Goal: Task Accomplishment & Management: Complete application form

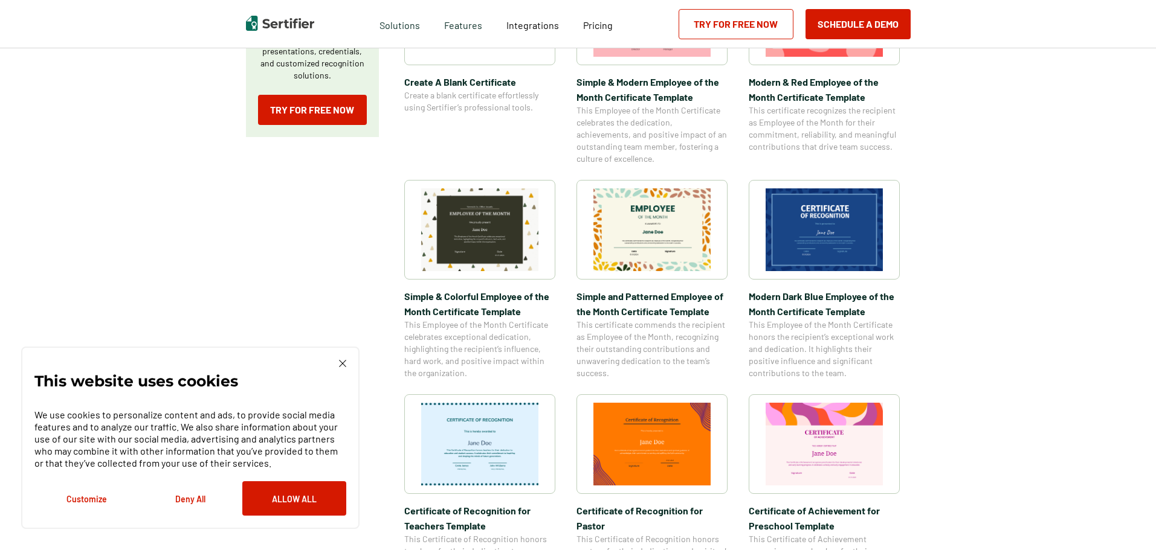
scroll to position [60, 0]
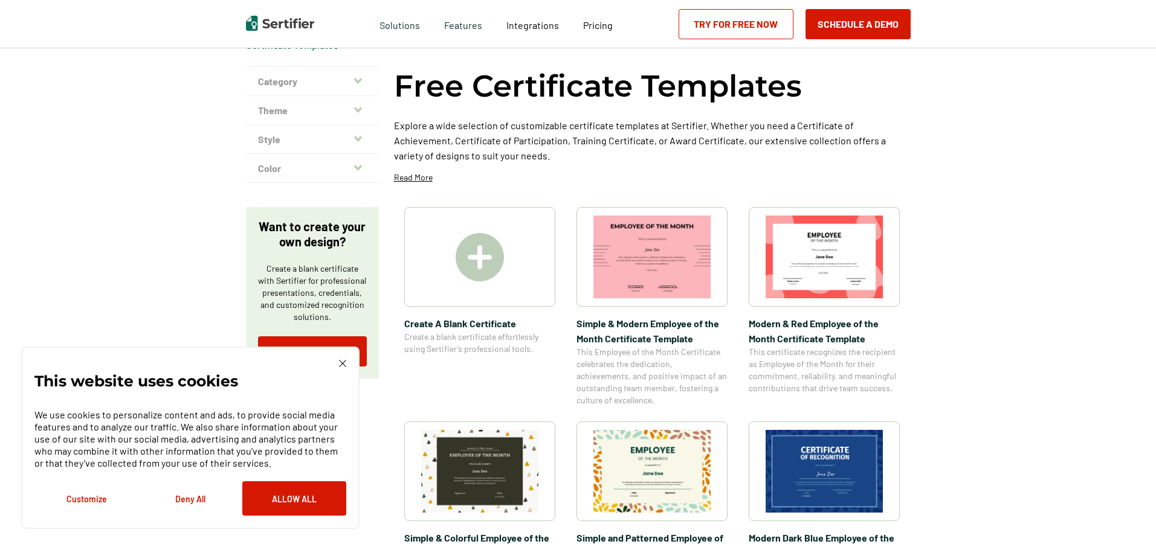
click at [491, 250] on img at bounding box center [479, 257] width 48 height 48
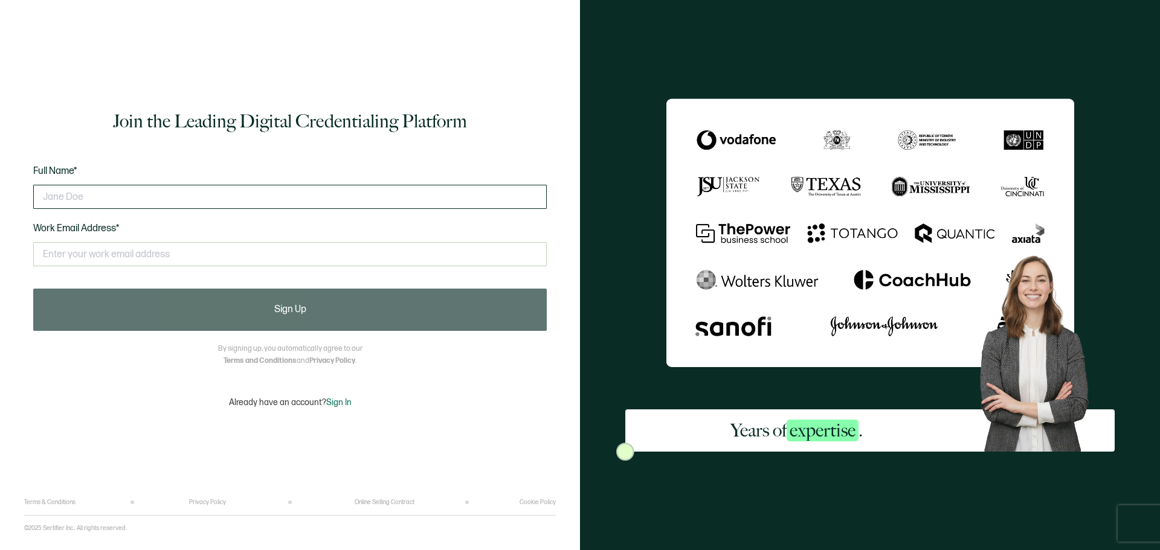
click at [132, 200] on input "text" at bounding box center [289, 197] width 513 height 24
type input "[PERSON_NAME]"
click at [123, 254] on input "text" at bounding box center [289, 254] width 513 height 24
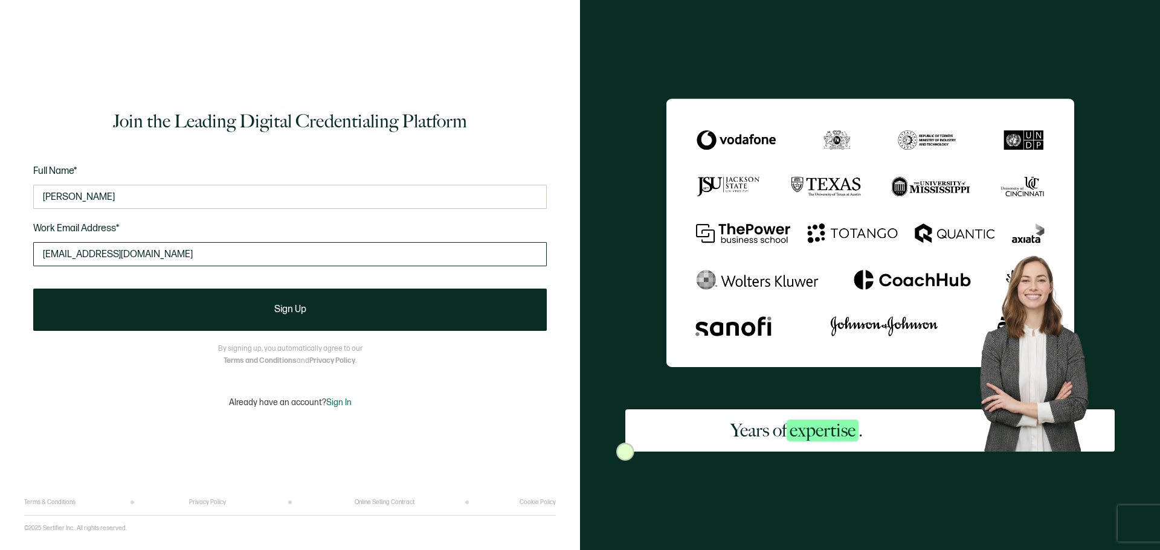
type input "[EMAIL_ADDRESS][DOMAIN_NAME]"
